Goal: Transaction & Acquisition: Purchase product/service

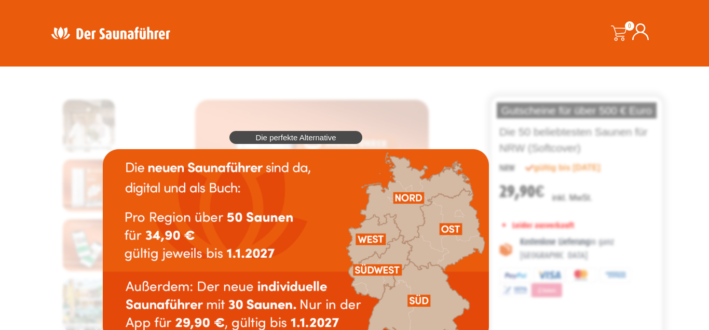
scroll to position [312, 0]
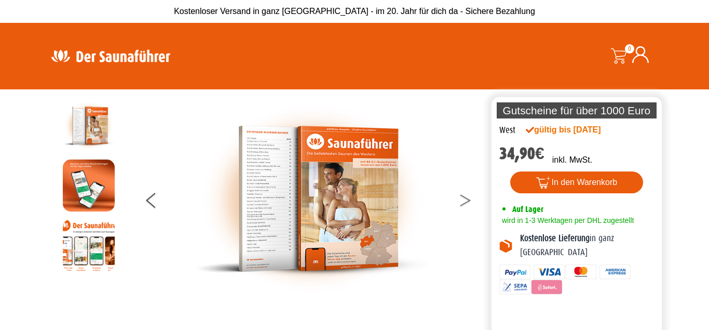
click at [477, 204] on button at bounding box center [472, 202] width 26 height 26
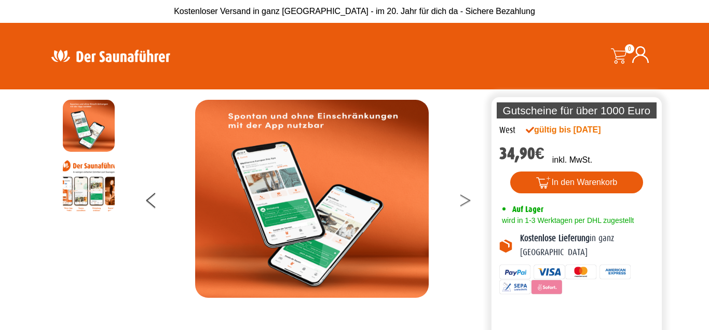
click at [468, 201] on icon at bounding box center [465, 202] width 10 height 7
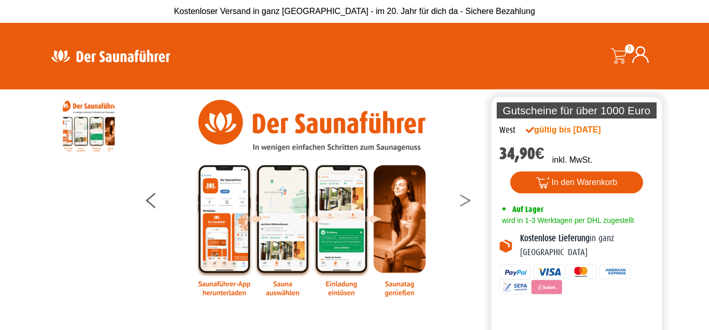
click at [468, 201] on icon at bounding box center [465, 202] width 10 height 7
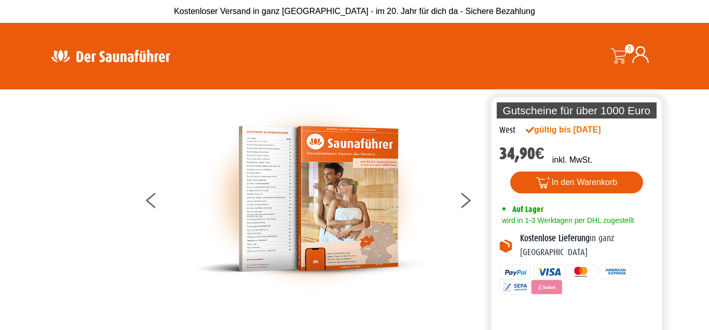
click at [267, 176] on img at bounding box center [312, 199] width 234 height 198
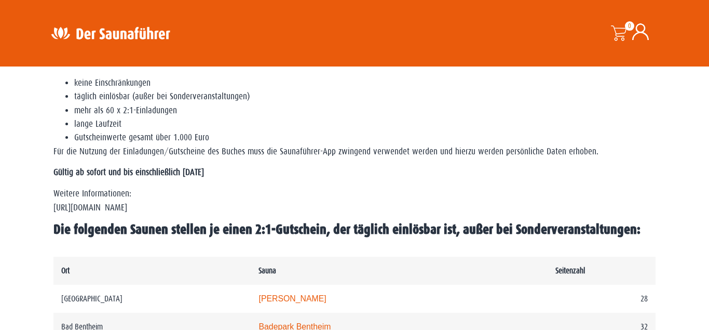
scroll to position [330, 0]
